Goal: Information Seeking & Learning: Learn about a topic

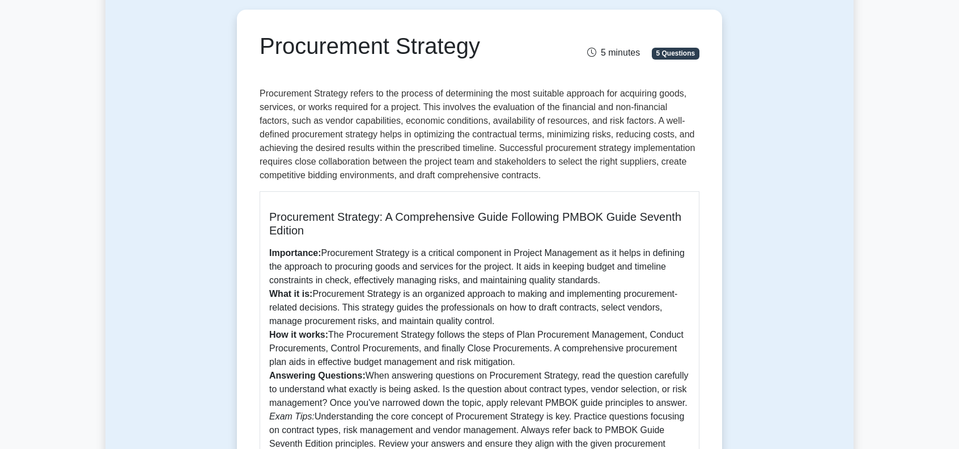
scroll to position [340, 0]
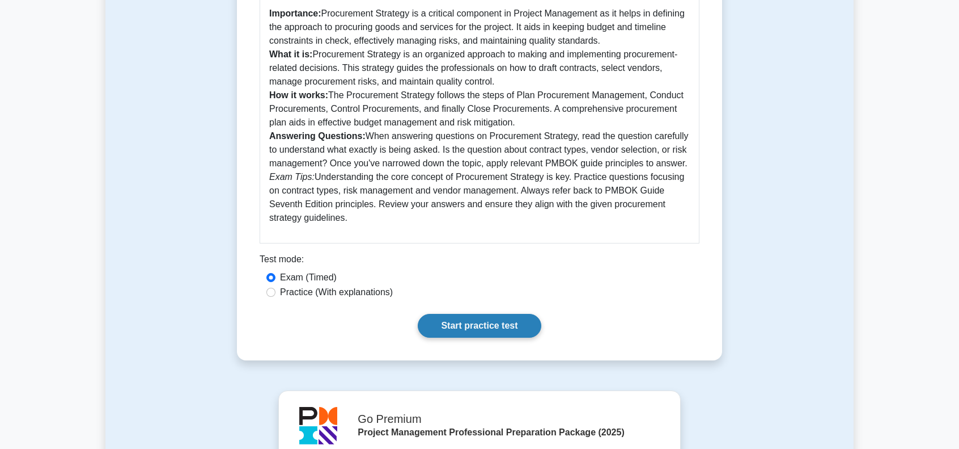
click at [457, 322] on link "Start practice test" at bounding box center [479, 326] width 123 height 24
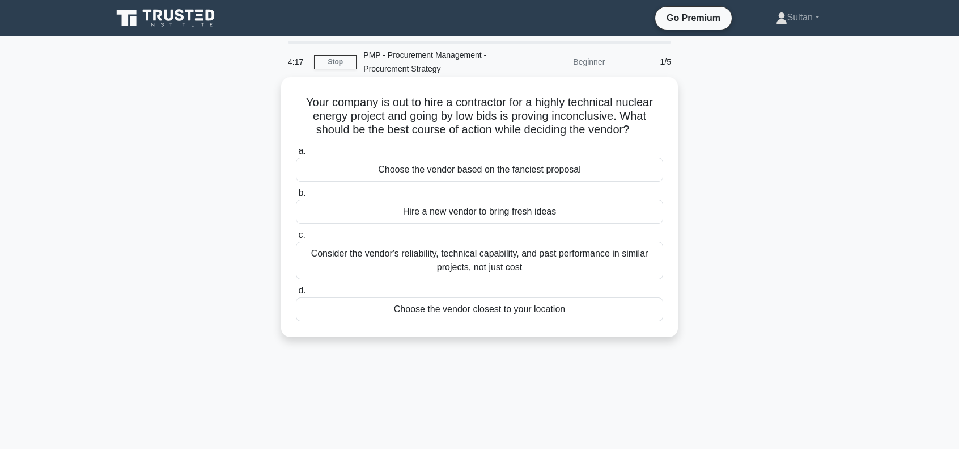
click at [527, 264] on div "Consider the vendor's reliability, technical capability, and past performance i…" at bounding box center [479, 260] width 367 height 37
click at [296, 239] on input "c. Consider the vendor's reliability, technical capability, and past performanc…" at bounding box center [296, 234] width 0 height 7
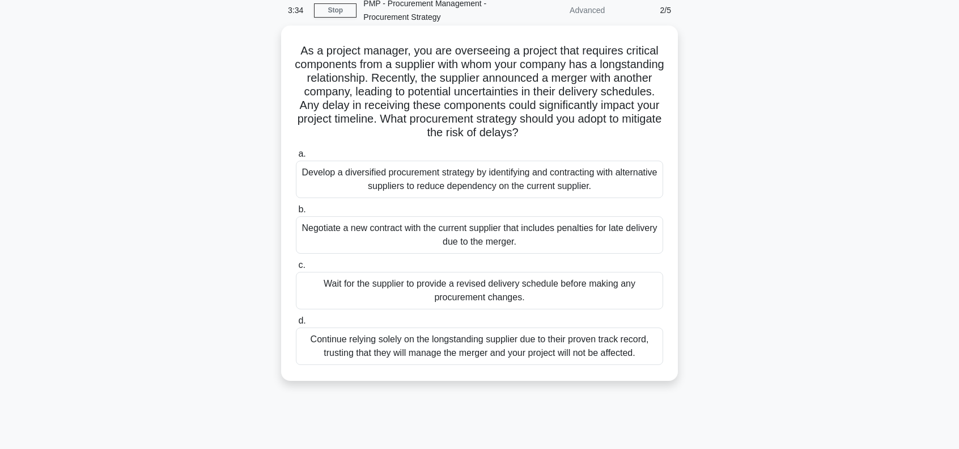
scroll to position [57, 0]
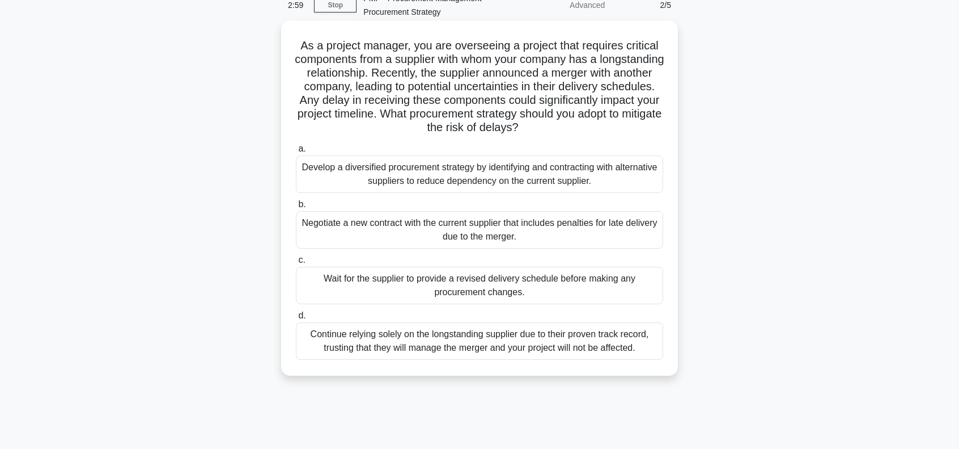
click at [468, 174] on div "Develop a diversified procurement strategy by identifying and contracting with …" at bounding box center [479, 173] width 367 height 37
click at [296, 153] on input "a. Develop a diversified procurement strategy by identifying and contracting wi…" at bounding box center [296, 148] width 0 height 7
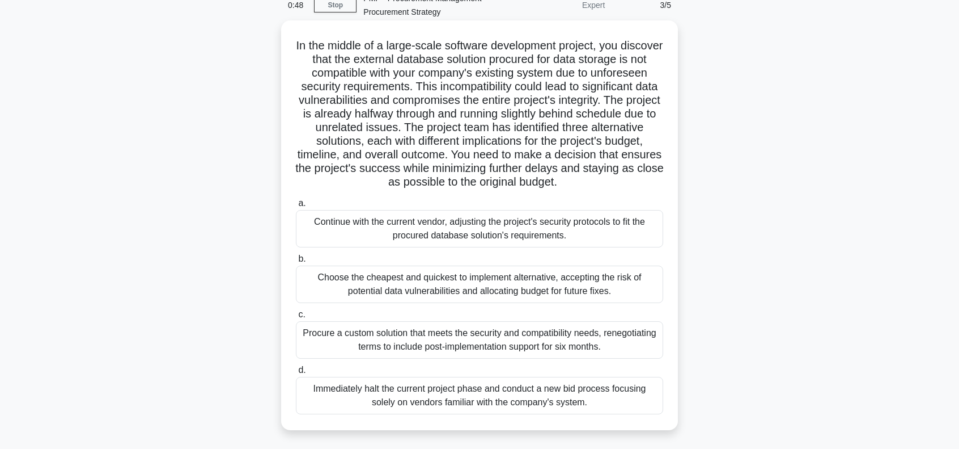
click at [427, 246] on div "Continue with the current vendor, adjusting the project's security protocols to…" at bounding box center [479, 228] width 367 height 37
click at [296, 207] on input "a. Continue with the current vendor, adjusting the project's security protocols…" at bounding box center [296, 203] width 0 height 7
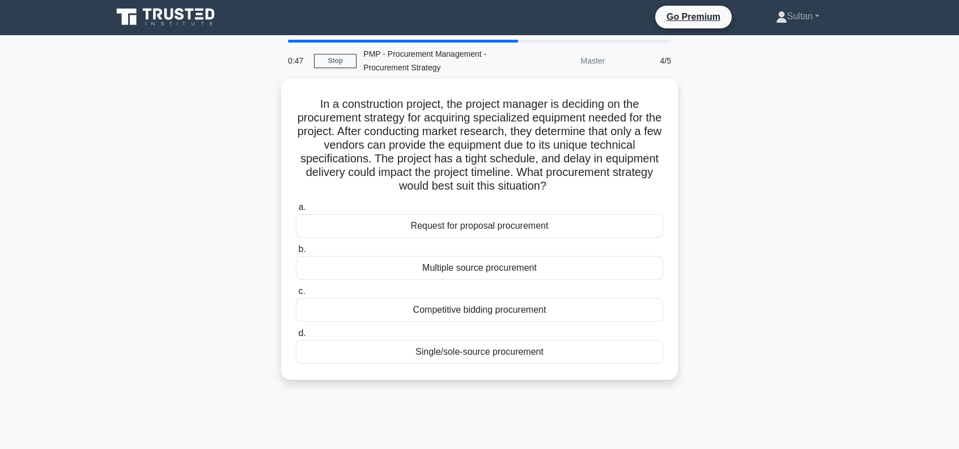
scroll to position [0, 0]
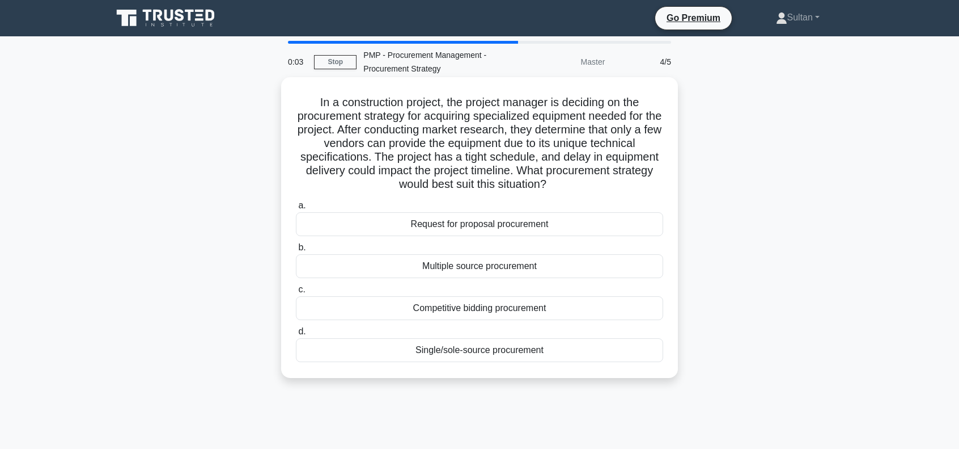
click at [476, 222] on div "Request for proposal procurement" at bounding box center [479, 224] width 367 height 24
click at [296, 209] on input "a. Request for proposal procurement" at bounding box center [296, 205] width 0 height 7
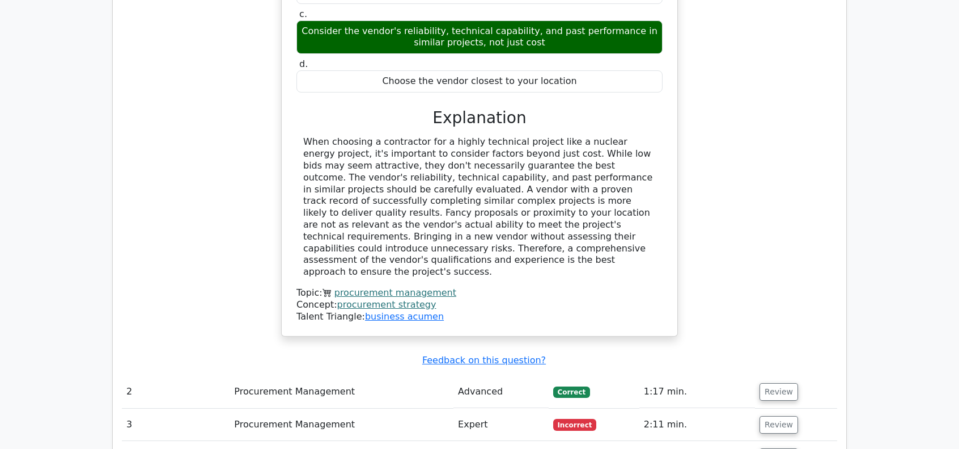
scroll to position [1077, 0]
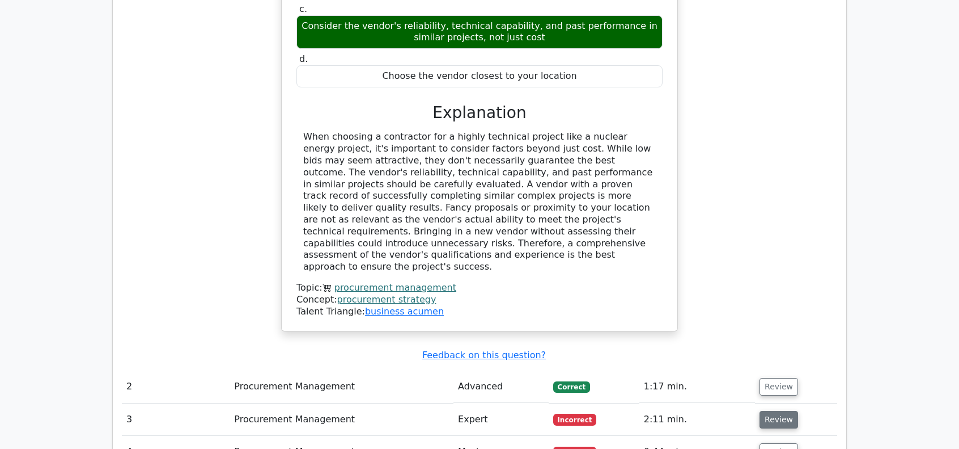
click at [787, 411] on button "Review" at bounding box center [779, 420] width 39 height 18
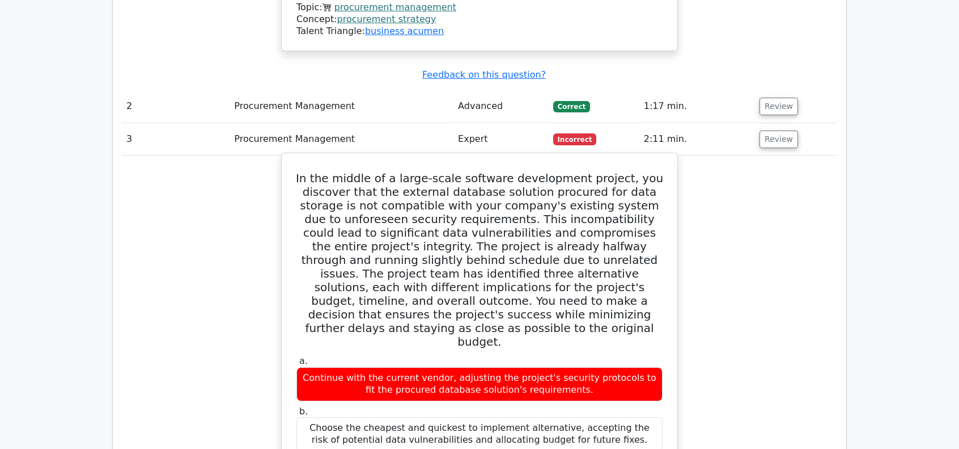
scroll to position [1361, 0]
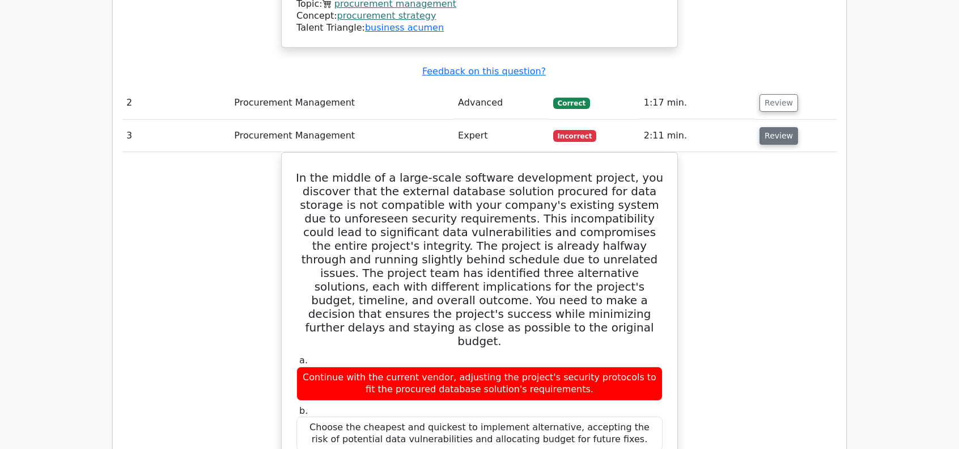
click at [791, 127] on button "Review" at bounding box center [779, 136] width 39 height 18
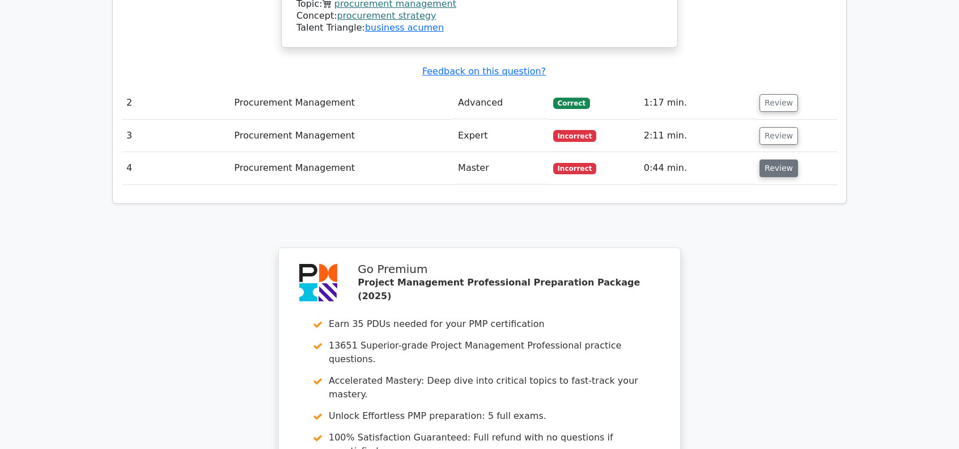
click at [783, 159] on button "Review" at bounding box center [779, 168] width 39 height 18
